Goal: Navigation & Orientation: Find specific page/section

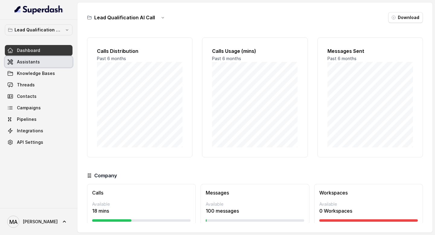
click at [33, 67] on link "Assistants" at bounding box center [39, 61] width 68 height 11
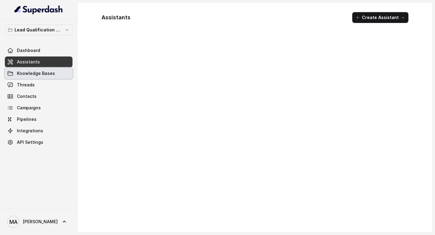
click at [32, 72] on span "Knowledge Bases" at bounding box center [36, 73] width 38 height 6
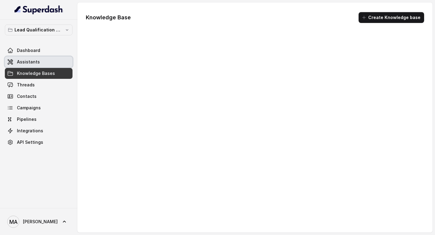
click at [31, 56] on div "Dashboard Assistants Knowledge Bases Threads Contacts Campaigns Pipelines Integ…" at bounding box center [39, 96] width 68 height 103
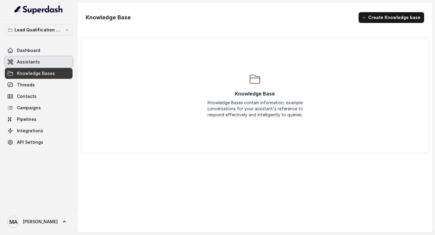
click at [31, 63] on span "Assistants" at bounding box center [28, 62] width 23 height 6
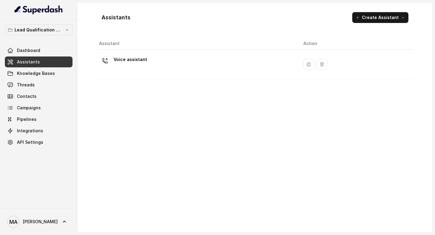
click at [211, 7] on div "Assistants Create Assistant Assistant Action Voice assistant" at bounding box center [254, 117] width 355 height 230
click at [48, 221] on link "MA Mayank" at bounding box center [39, 221] width 68 height 17
click at [129, 202] on div "Lead Qualification AI Call Dashboard Assistants Knowledge Bases Threads Contact…" at bounding box center [217, 117] width 435 height 235
click at [116, 146] on div "Assistant Action Voice assistant" at bounding box center [255, 132] width 316 height 190
click at [194, 140] on div "Assistant Action Voice assistant" at bounding box center [255, 132] width 316 height 190
